Goal: Information Seeking & Learning: Learn about a topic

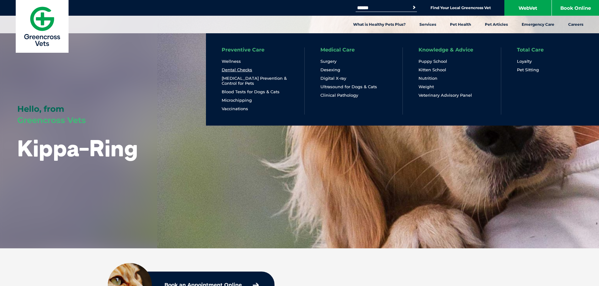
click at [237, 72] on link "Dental Checks" at bounding box center [237, 69] width 30 height 5
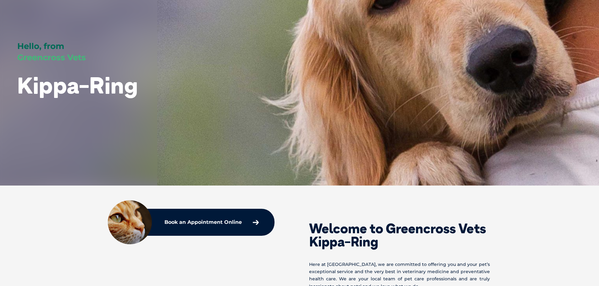
scroll to position [157, 0]
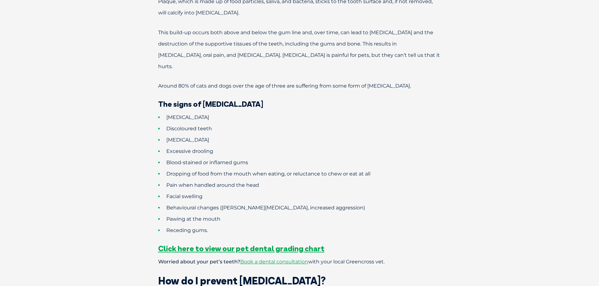
scroll to position [503, 0]
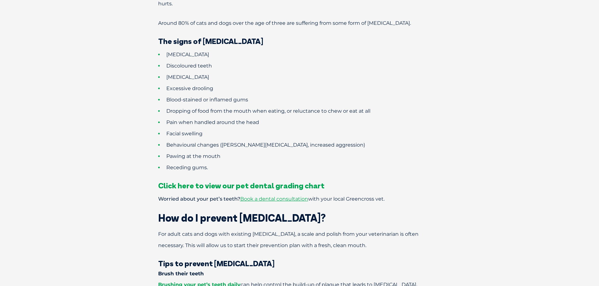
click at [291, 181] on span "Click here to view our pet dental grading chart" at bounding box center [241, 185] width 166 height 9
